Goal: Use online tool/utility: Utilize a website feature to perform a specific function

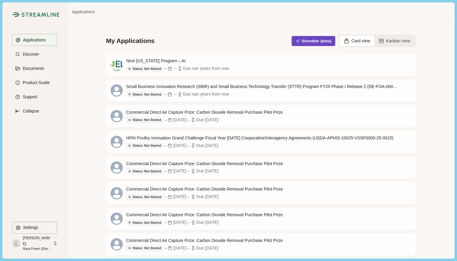
click at [324, 41] on button "Shredder (beta)" at bounding box center [314, 41] width 44 height 10
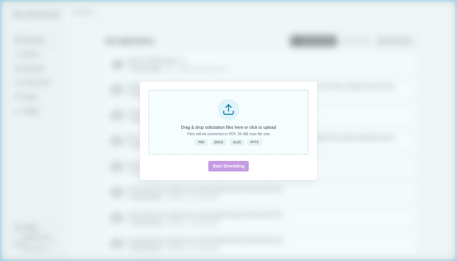
click at [233, 126] on p "Drag & drop solicitation files here or click to upload" at bounding box center [228, 127] width 95 height 6
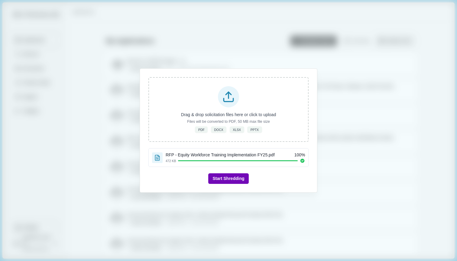
click at [243, 175] on button "Start Shredding" at bounding box center [228, 178] width 40 height 11
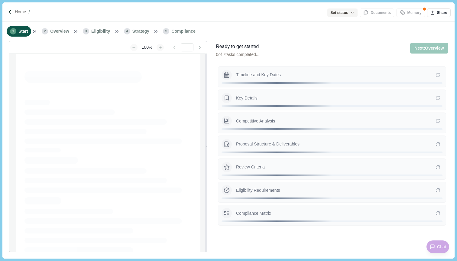
type input "**********"
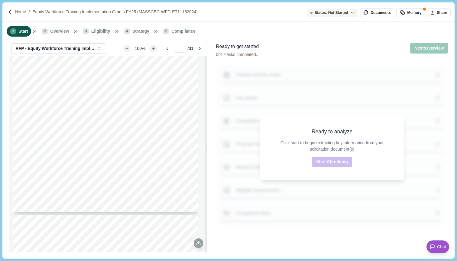
scroll to position [1298, 0]
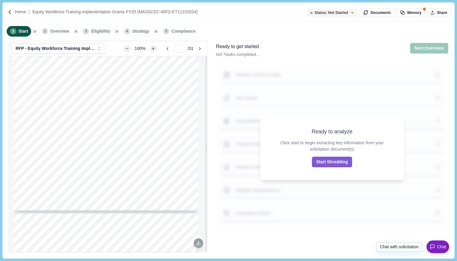
click at [434, 245] on icon at bounding box center [433, 247] width 4 height 4
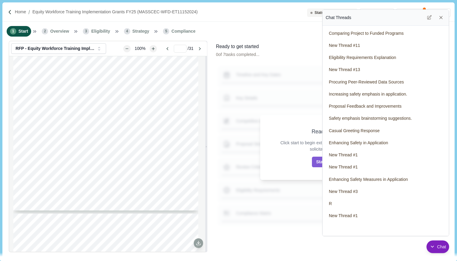
scroll to position [385, 0]
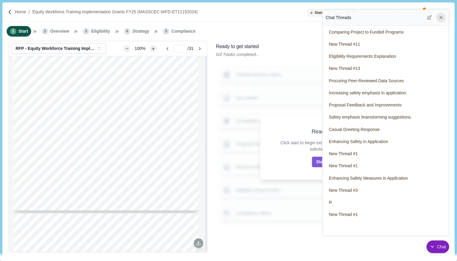
click at [440, 18] on icon at bounding box center [441, 17] width 5 height 5
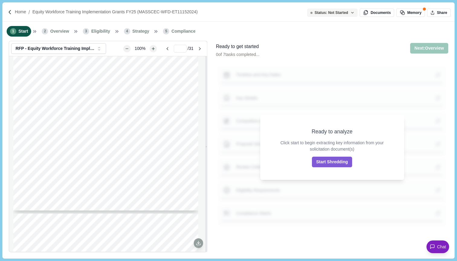
click at [336, 37] on div "1 Start 2 Overview 3 Eligibility 4 Strategy 5 Compliance" at bounding box center [228, 31] width 452 height 19
click at [334, 161] on button "Start Shredding" at bounding box center [332, 162] width 40 height 11
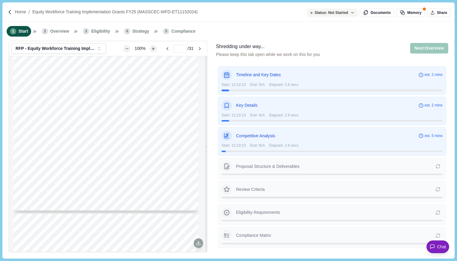
scroll to position [1043, 0]
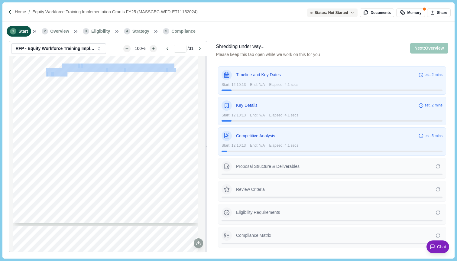
drag, startPoint x: 63, startPoint y: 64, endPoint x: 67, endPoint y: 74, distance: 11.0
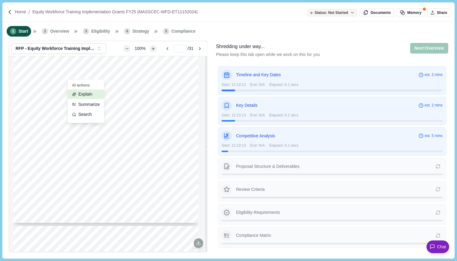
click at [89, 93] on span "Explain" at bounding box center [85, 94] width 14 height 6
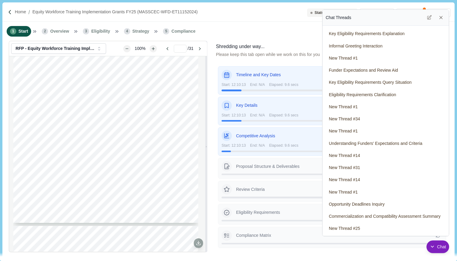
scroll to position [0, 0]
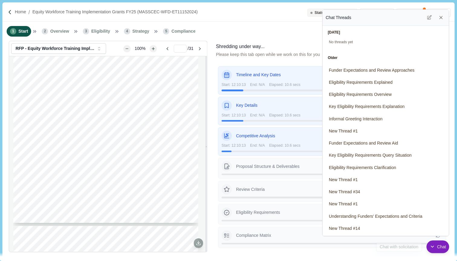
click at [439, 251] on button "Chat" at bounding box center [438, 246] width 23 height 13
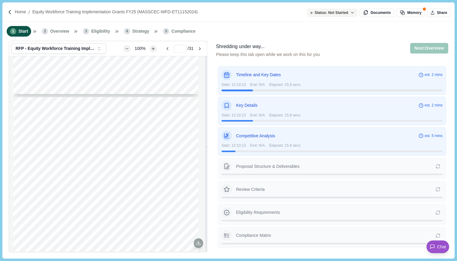
scroll to position [220, 0]
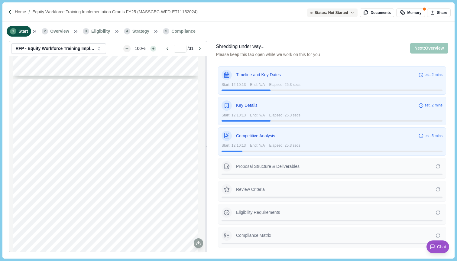
click at [152, 49] on icon "Zoom in" at bounding box center [153, 48] width 3 height 3
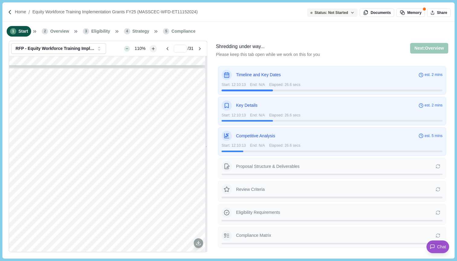
click at [125, 49] on icon "Zoom out" at bounding box center [126, 48] width 3 height 3
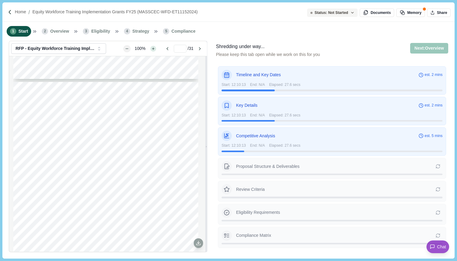
click at [152, 48] on icon "Zoom in" at bounding box center [153, 48] width 2 height 2
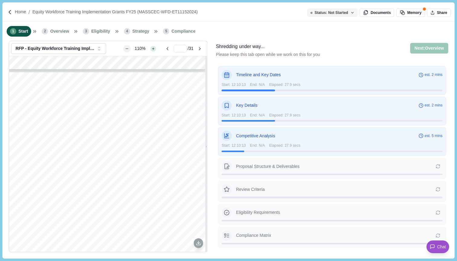
click at [152, 48] on icon "Zoom in" at bounding box center [153, 48] width 2 height 2
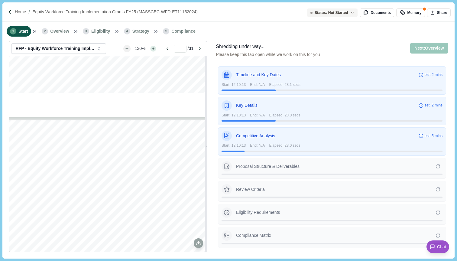
click at [152, 48] on icon "Zoom in" at bounding box center [153, 48] width 2 height 2
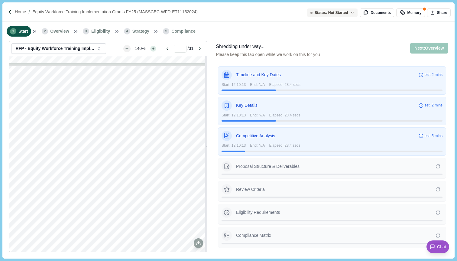
scroll to position [374, 0]
click at [152, 50] on icon "Zoom in" at bounding box center [153, 48] width 3 height 3
click at [128, 49] on button "Zoom out" at bounding box center [127, 49] width 6 height 6
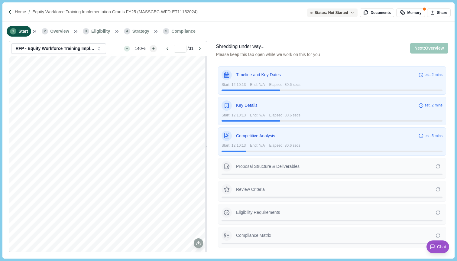
click at [128, 49] on button "Zoom out" at bounding box center [127, 49] width 6 height 6
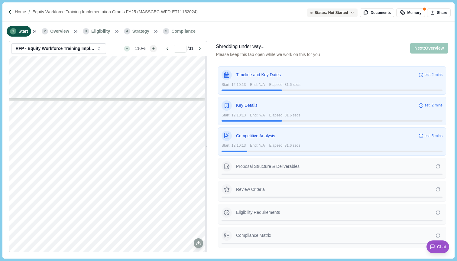
click at [128, 49] on button "Zoom out" at bounding box center [127, 49] width 6 height 6
type input "*"
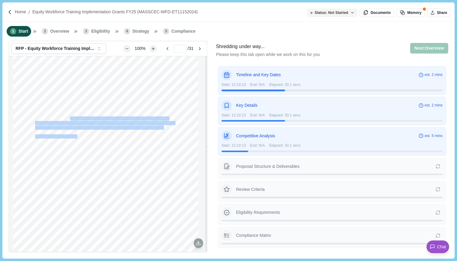
drag, startPoint x: 70, startPoint y: 123, endPoint x: 78, endPoint y: 138, distance: 17.2
click at [78, 138] on div "3 Funds for this program will be expended from Equity Workforce Training Funds,…" at bounding box center [105, 160] width 185 height 240
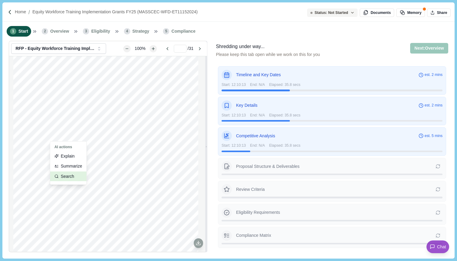
click at [61, 176] on span "Search" at bounding box center [67, 176] width 13 height 6
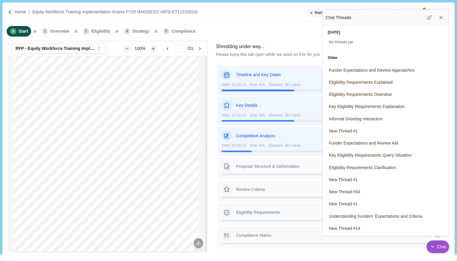
click at [344, 44] on div "No threads yet" at bounding box center [386, 42] width 122 height 5
click at [427, 20] on icon at bounding box center [429, 17] width 5 height 5
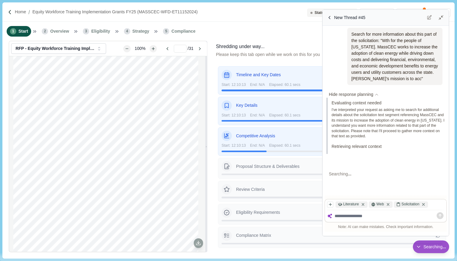
scroll to position [1, 0]
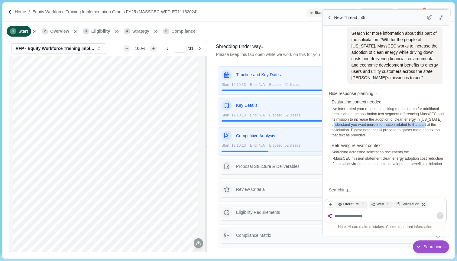
drag, startPoint x: 377, startPoint y: 131, endPoint x: 378, endPoint y: 139, distance: 8.0
click at [378, 138] on span "I've interpreted your request as asking me to search for additional details abo…" at bounding box center [388, 122] width 113 height 32
click at [379, 138] on span "I've interpreted your request as asking me to search for additional details abo…" at bounding box center [388, 122] width 113 height 32
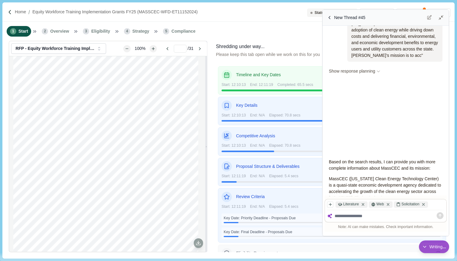
scroll to position [0, 0]
